Goal: Transaction & Acquisition: Purchase product/service

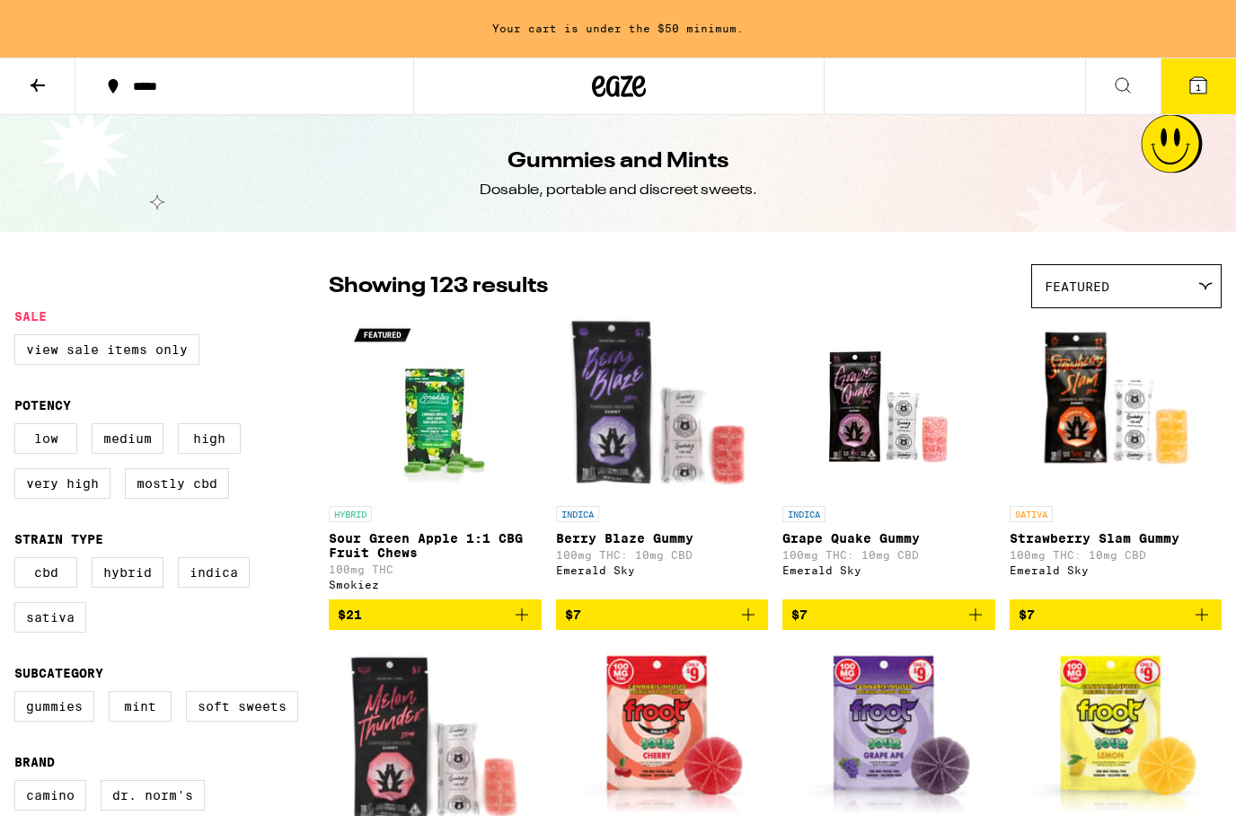
click at [57, 84] on button at bounding box center [37, 86] width 75 height 57
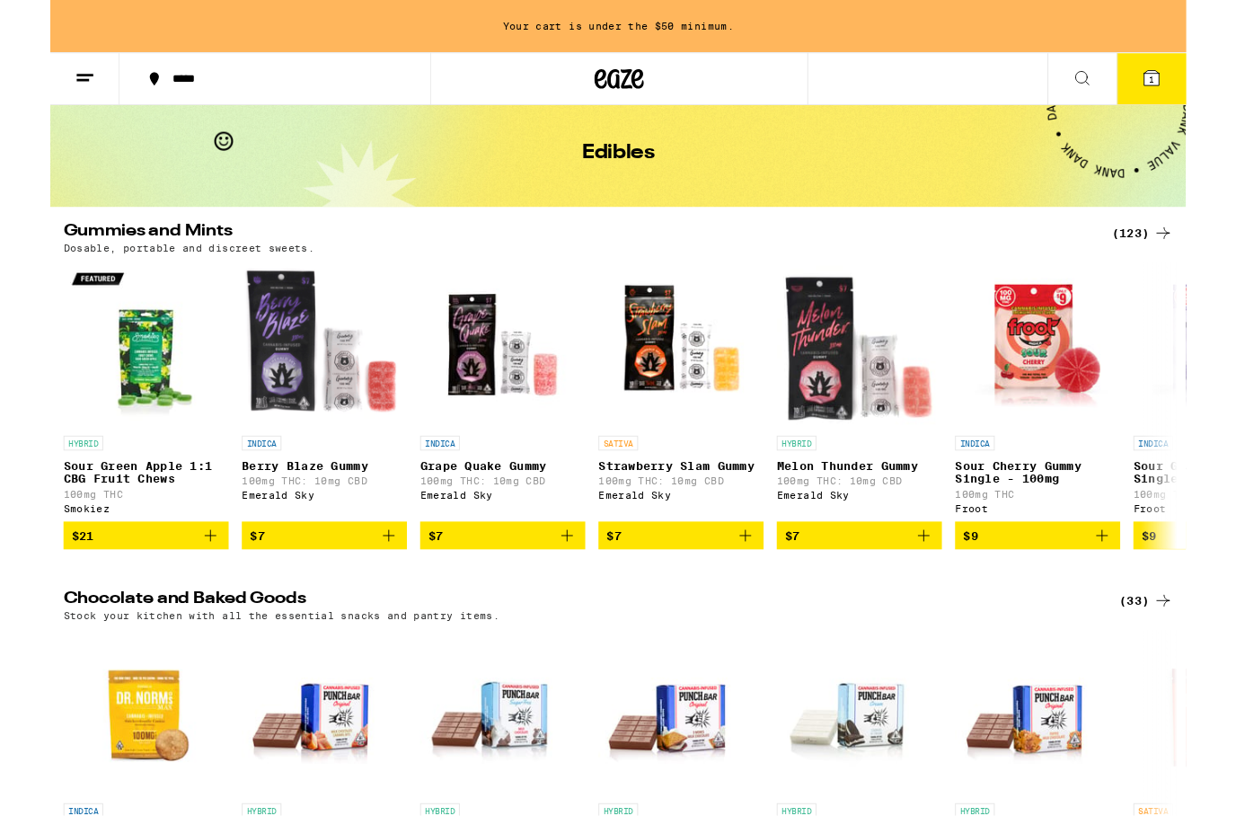
scroll to position [65, 0]
click at [1184, 248] on div "(123)" at bounding box center [1188, 254] width 66 height 22
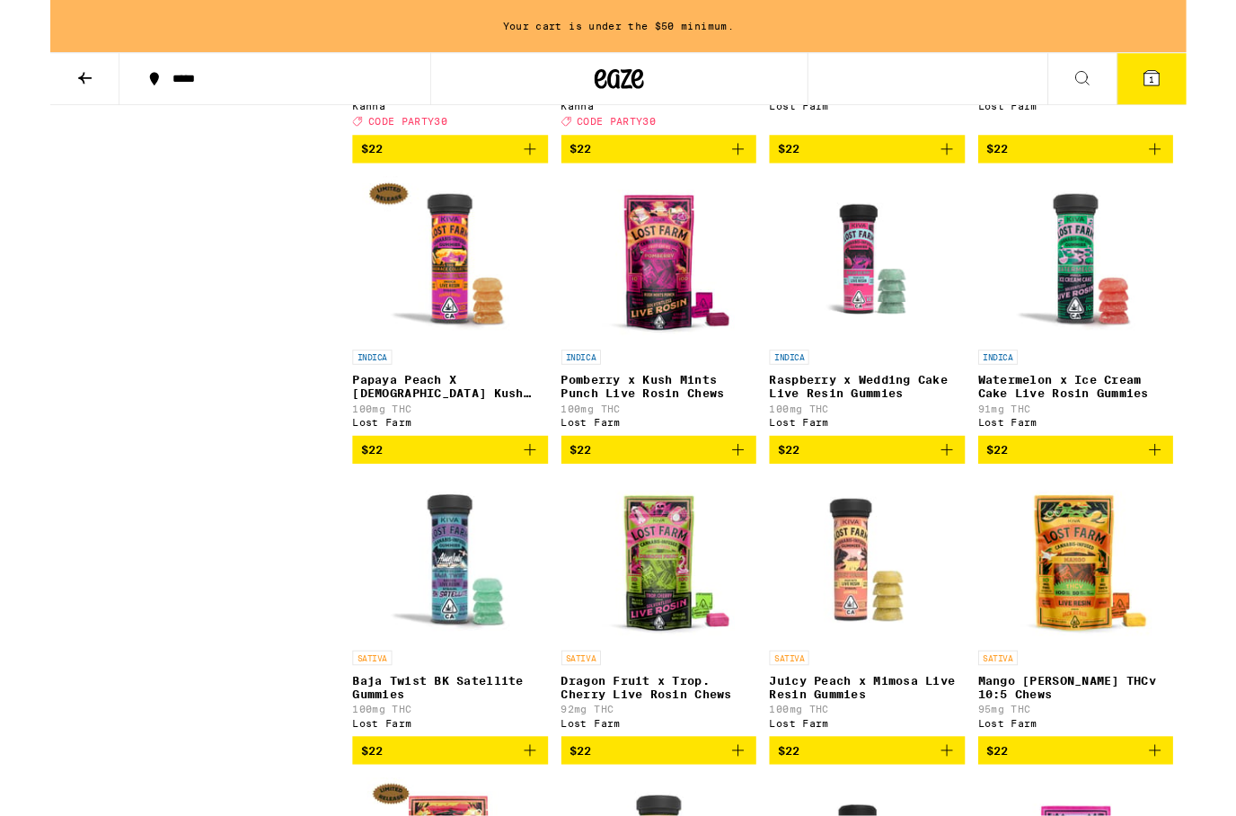
scroll to position [9099, 0]
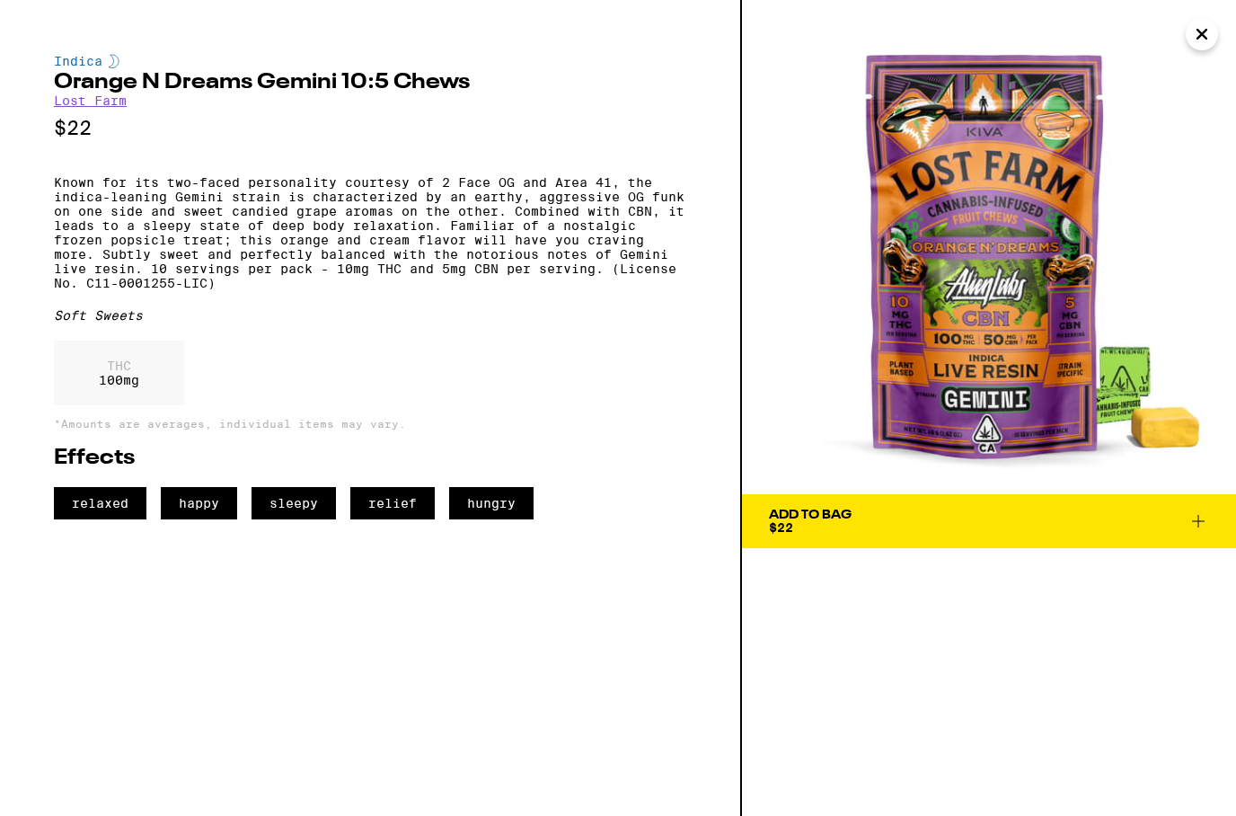
click at [1198, 34] on icon "Close" at bounding box center [1202, 34] width 22 height 27
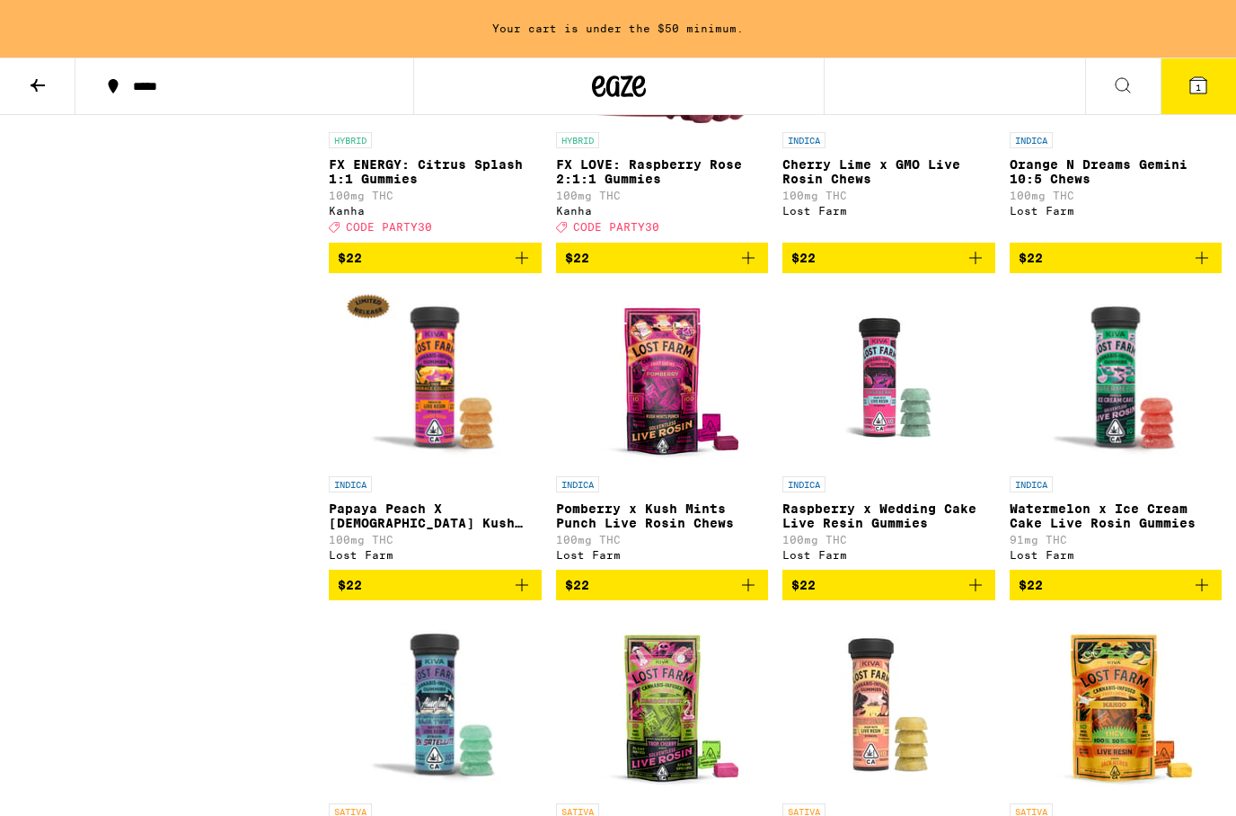
scroll to position [9002, 0]
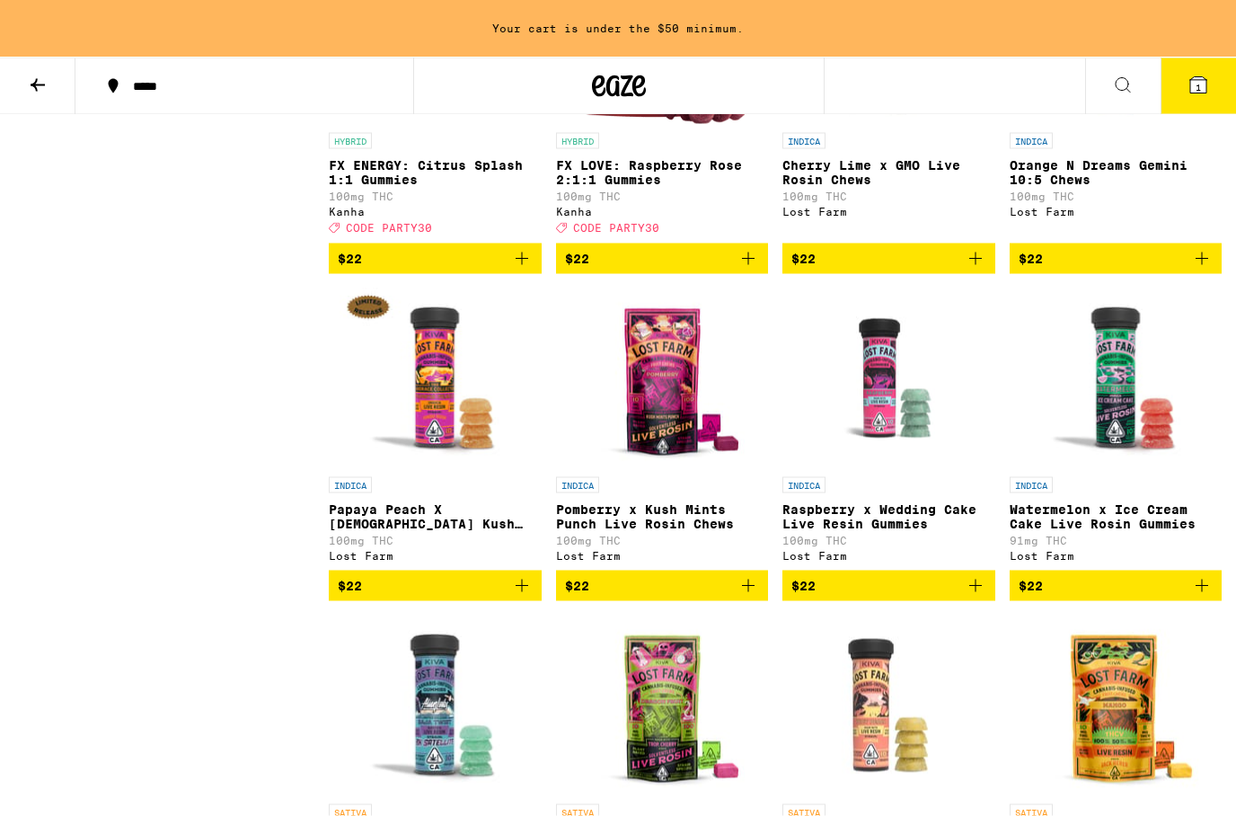
click at [1209, 270] on icon "Add to bag" at bounding box center [1202, 259] width 22 height 22
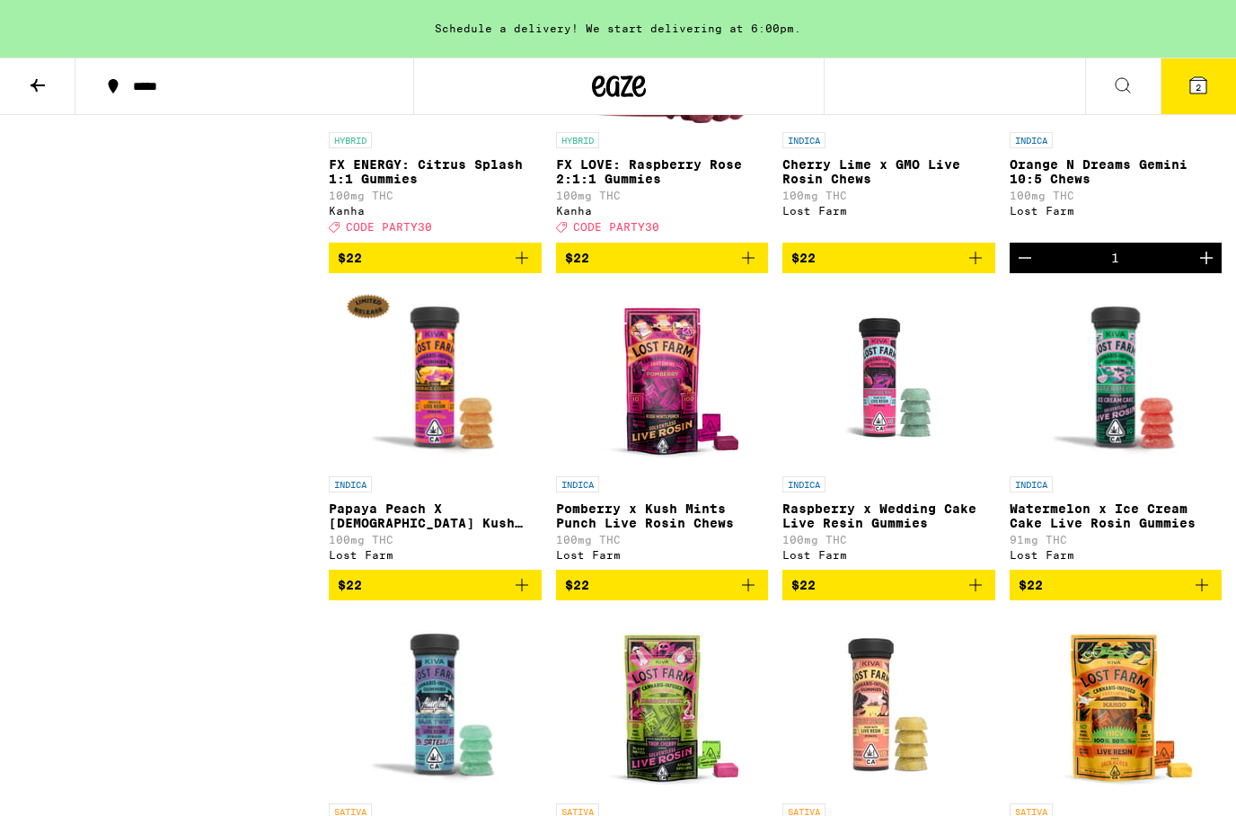
click at [1209, 269] on icon "Increment" at bounding box center [1207, 258] width 22 height 22
click at [1205, 86] on icon at bounding box center [1198, 85] width 16 height 16
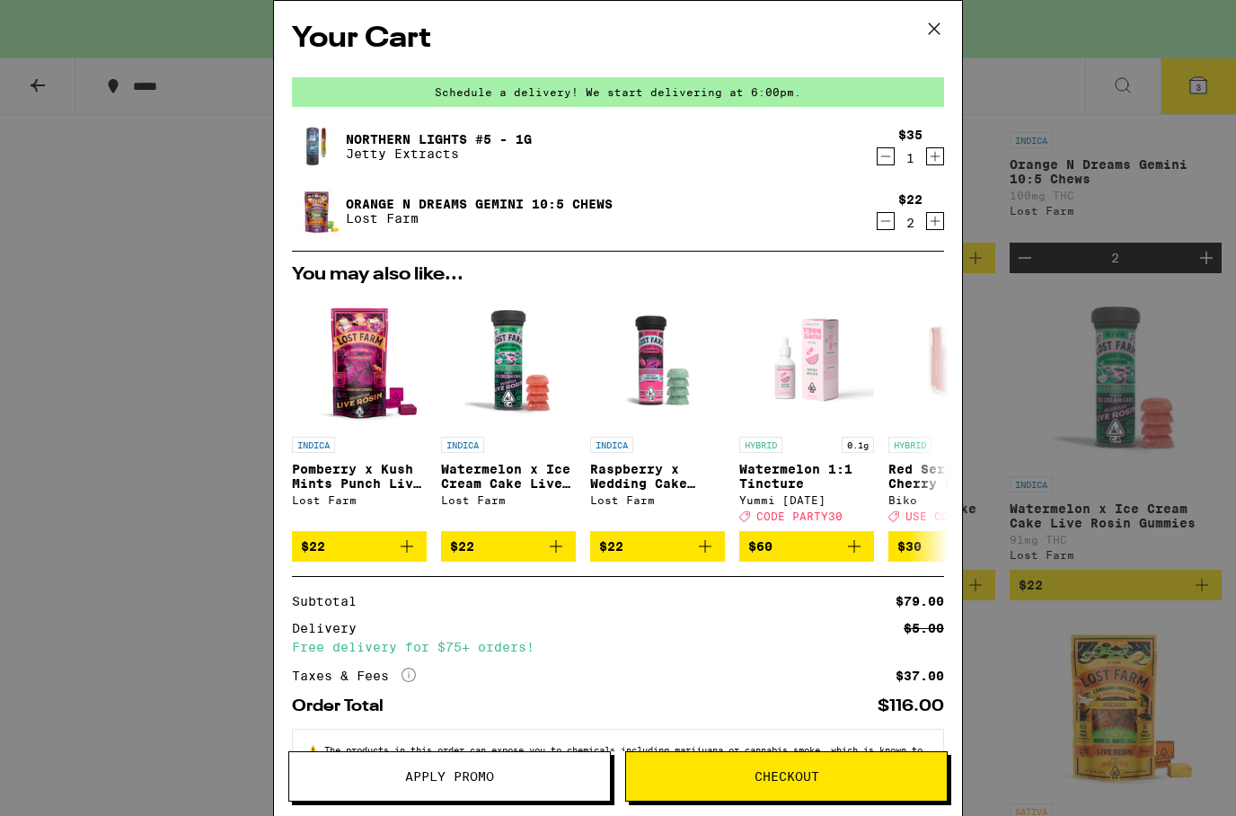
click at [926, 33] on icon at bounding box center [934, 28] width 27 height 27
